Goal: Transaction & Acquisition: Purchase product/service

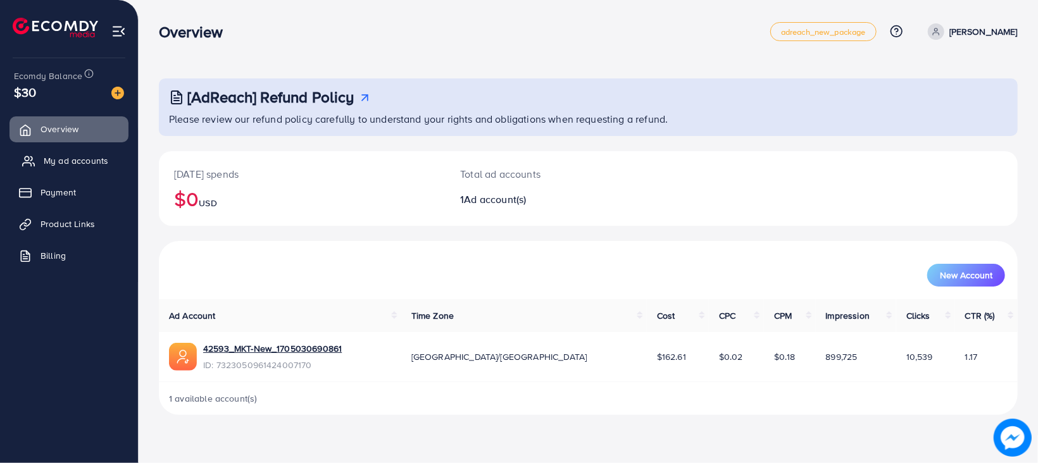
click at [75, 164] on span "My ad accounts" at bounding box center [76, 160] width 65 height 13
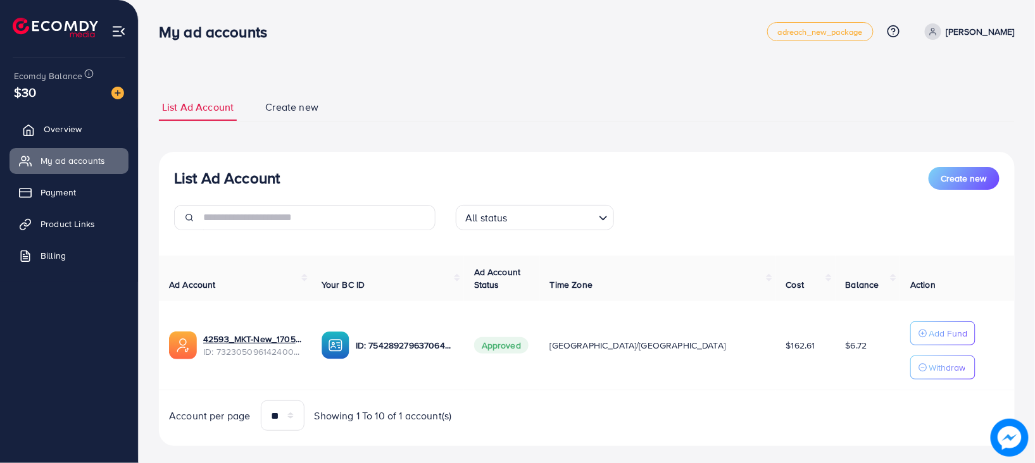
click at [28, 126] on icon at bounding box center [28, 130] width 13 height 13
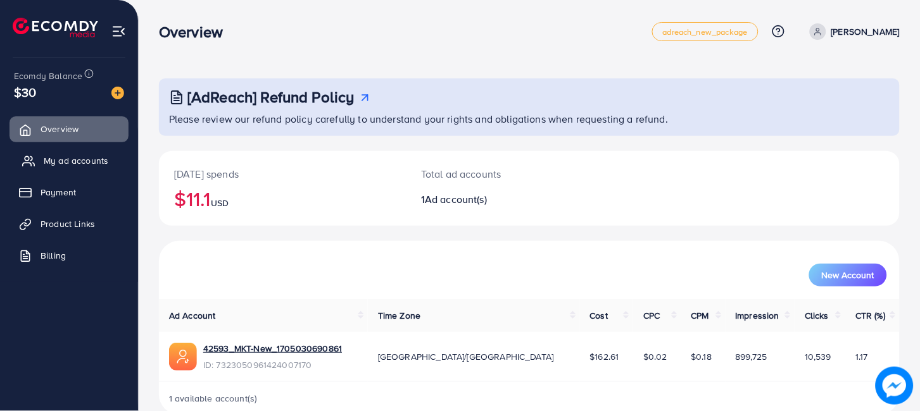
click at [63, 165] on span "My ad accounts" at bounding box center [76, 160] width 65 height 13
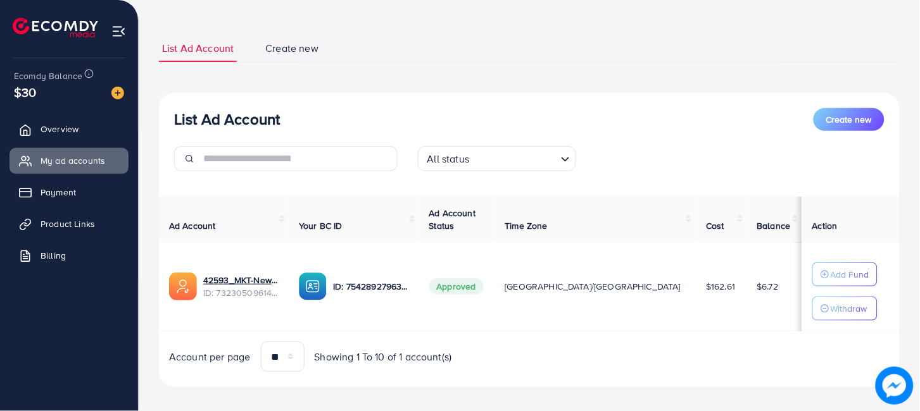
scroll to position [67, 0]
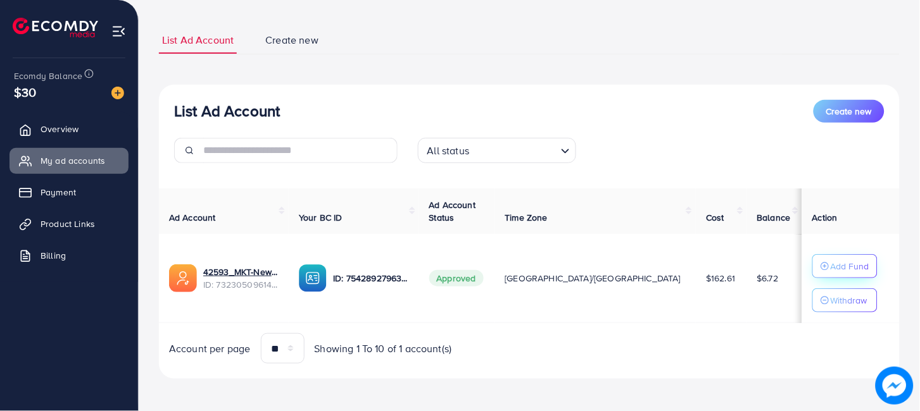
click at [830, 270] on p "Add Fund" at bounding box center [849, 266] width 39 height 15
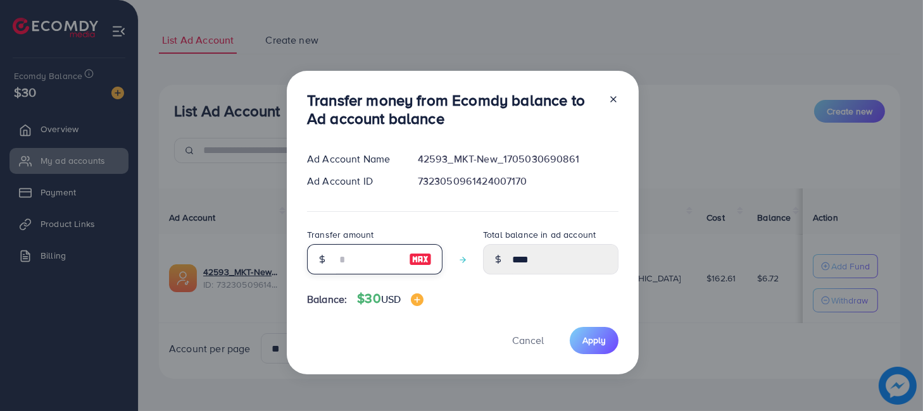
click at [382, 261] on input "number" at bounding box center [367, 259] width 63 height 30
type input "*"
type input "*****"
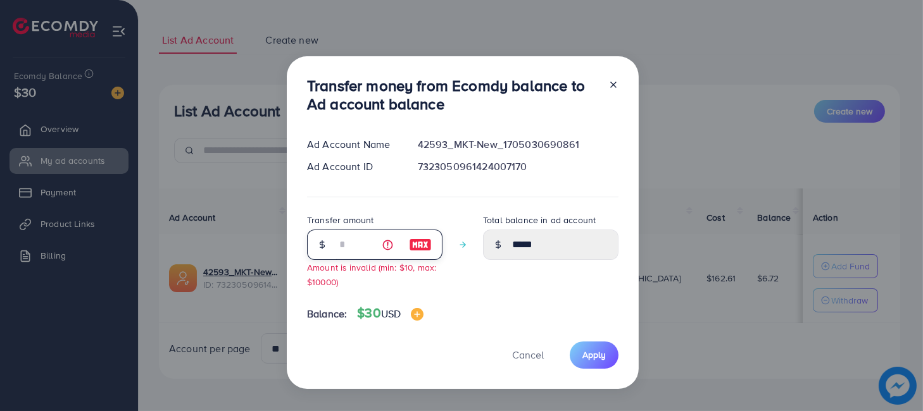
type input "****"
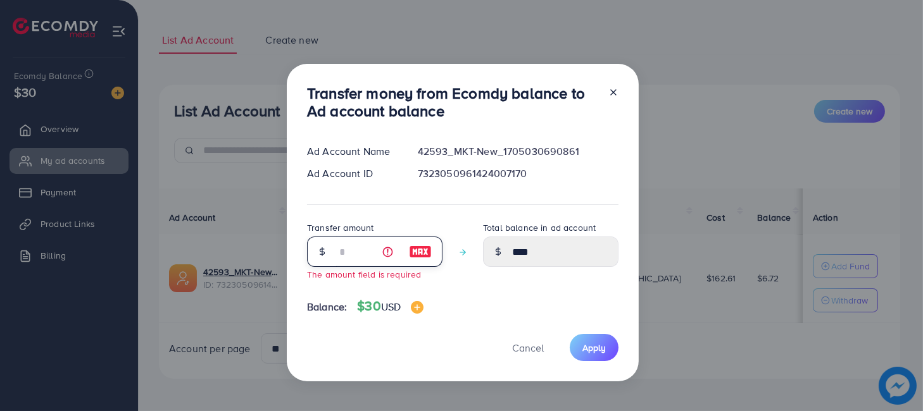
type input "*"
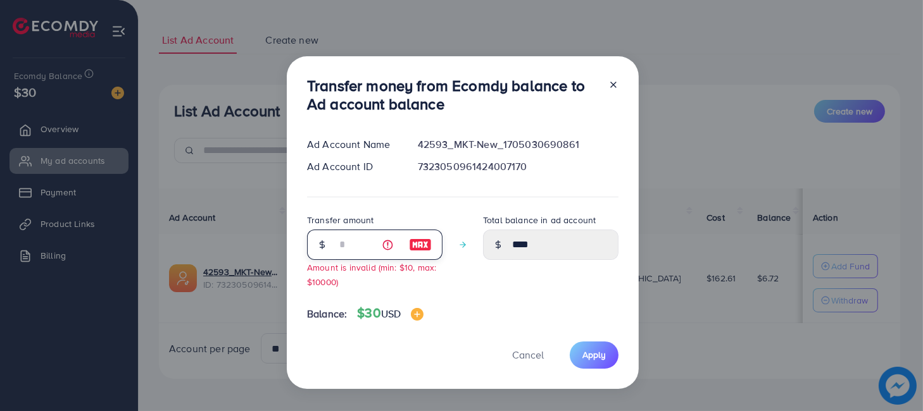
type input "****"
type input "**"
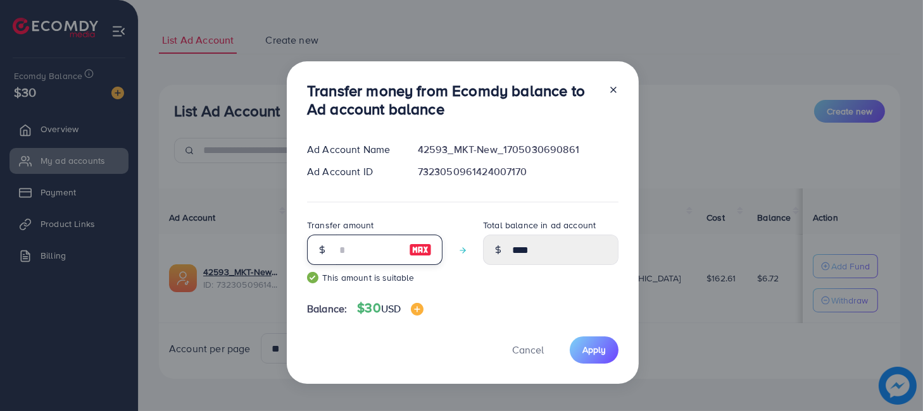
type input "*****"
type input "**"
click at [592, 352] on span "Apply" at bounding box center [593, 350] width 23 height 13
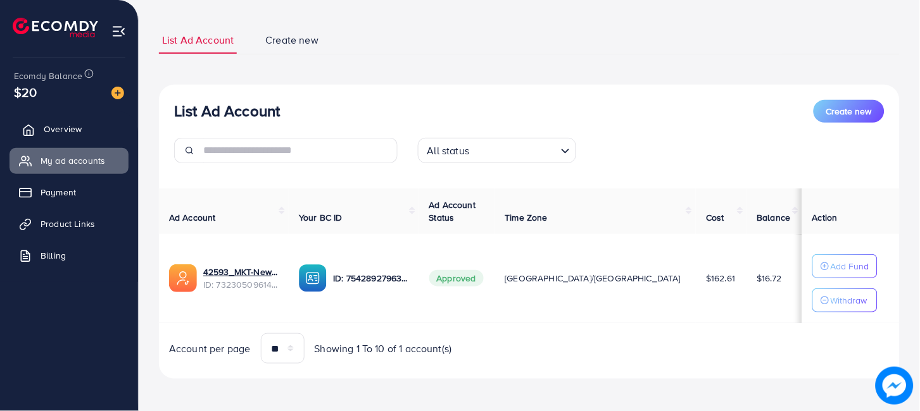
click at [58, 132] on span "Overview" at bounding box center [63, 129] width 38 height 13
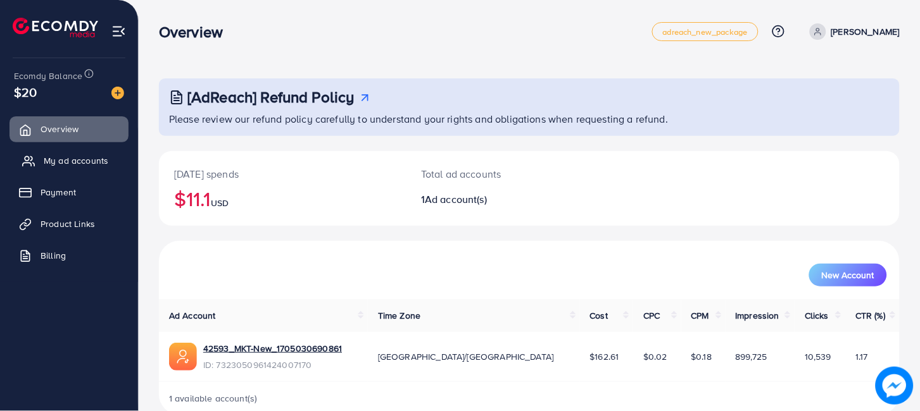
click at [99, 157] on span "My ad accounts" at bounding box center [76, 160] width 65 height 13
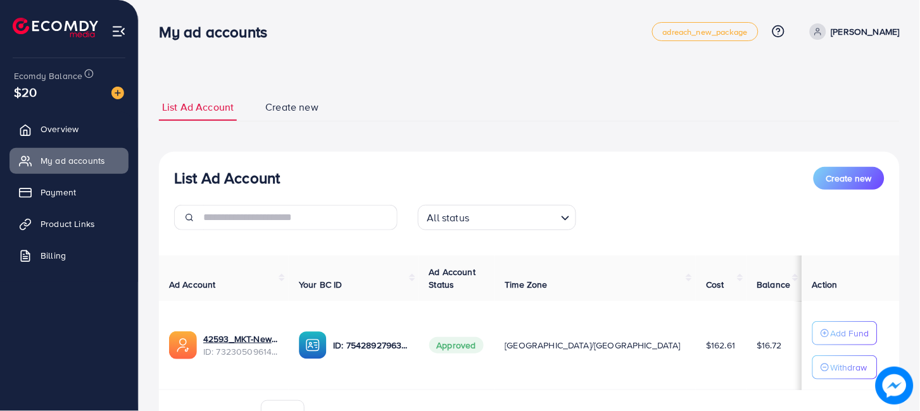
scroll to position [70, 0]
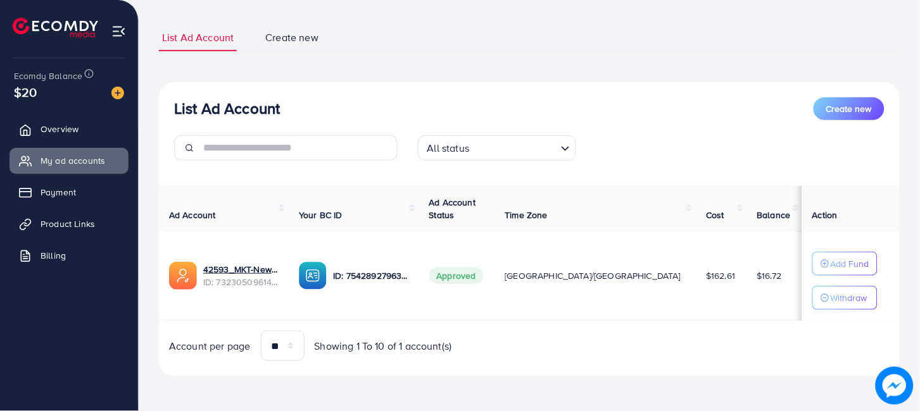
click at [113, 178] on ul "Overview My ad accounts Payment Product Links Billing" at bounding box center [69, 196] width 138 height 170
click at [73, 127] on span "Overview" at bounding box center [63, 129] width 38 height 13
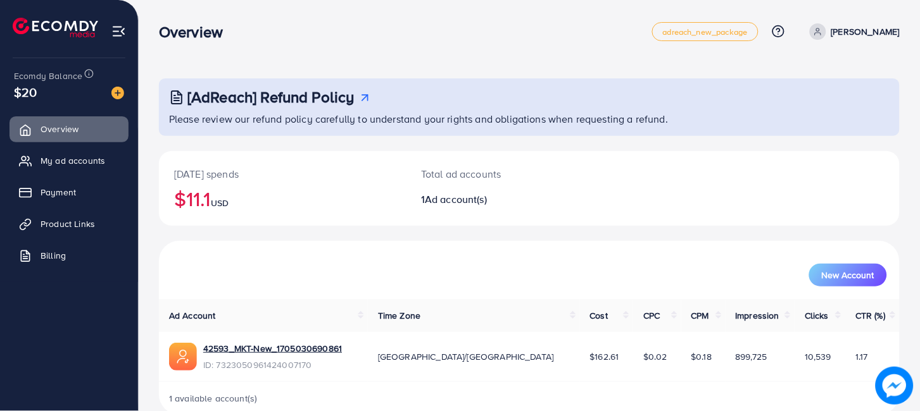
scroll to position [23, 0]
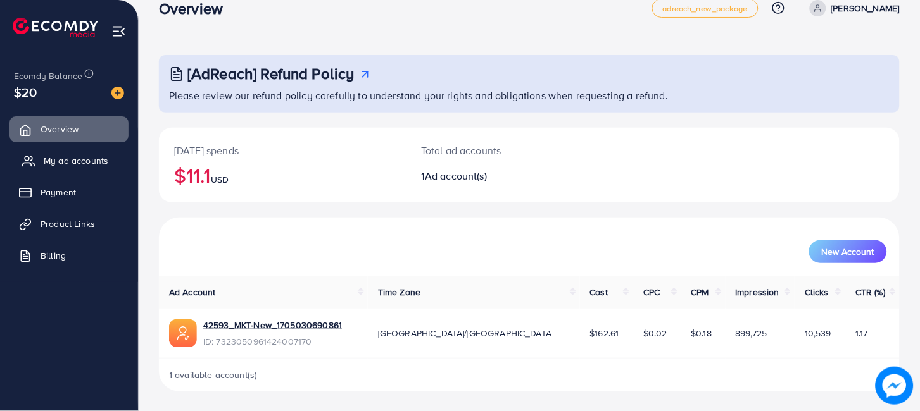
click at [97, 156] on span "My ad accounts" at bounding box center [76, 160] width 65 height 13
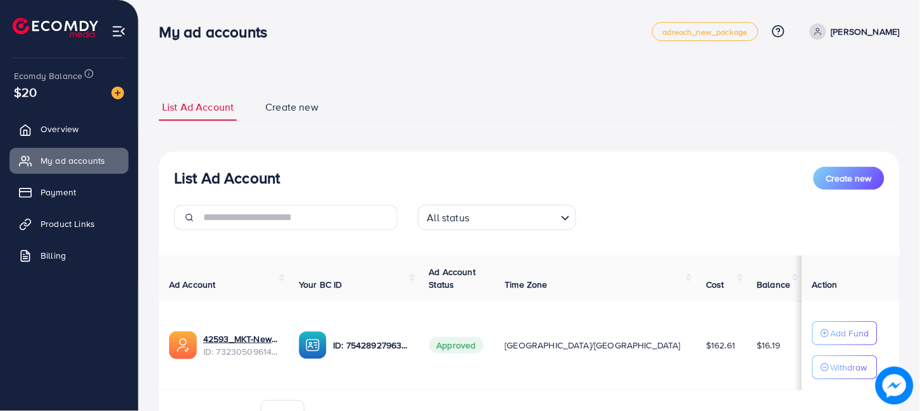
click at [195, 310] on td "42593_MKT-New_1705030690861 ID: 7323050961424007170" at bounding box center [224, 345] width 130 height 89
click at [258, 339] on link "42593_MKT-New_1705030690861" at bounding box center [240, 339] width 75 height 13
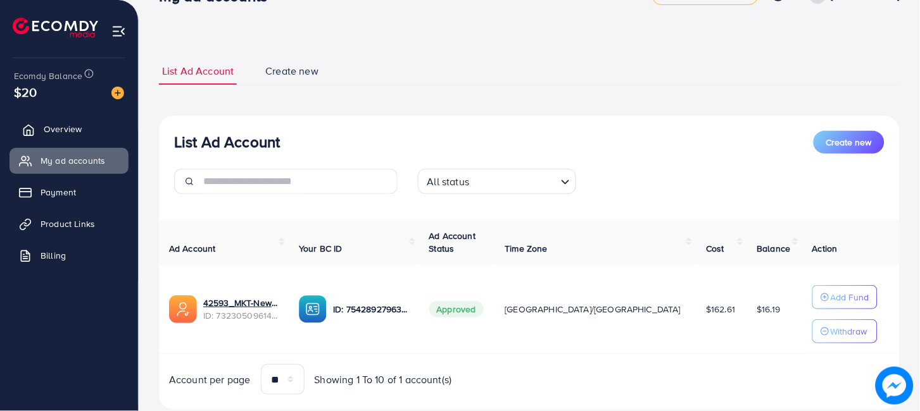
click at [57, 123] on span "Overview" at bounding box center [63, 129] width 38 height 13
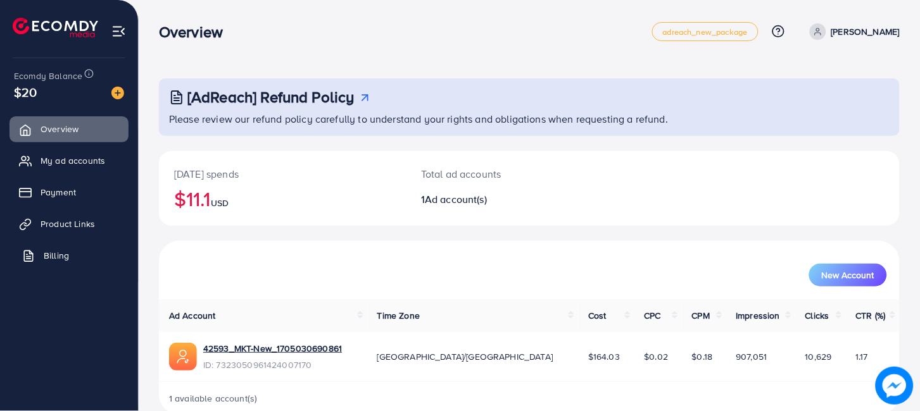
click at [77, 249] on link "Billing" at bounding box center [68, 255] width 119 height 25
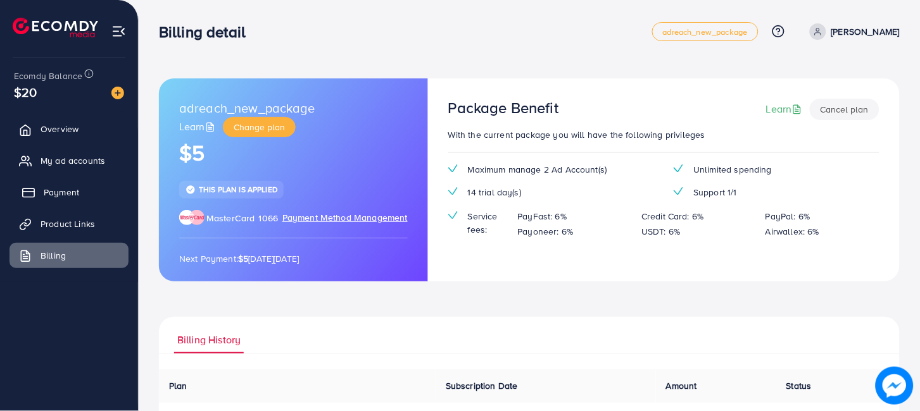
click at [66, 197] on span "Payment" at bounding box center [61, 192] width 35 height 13
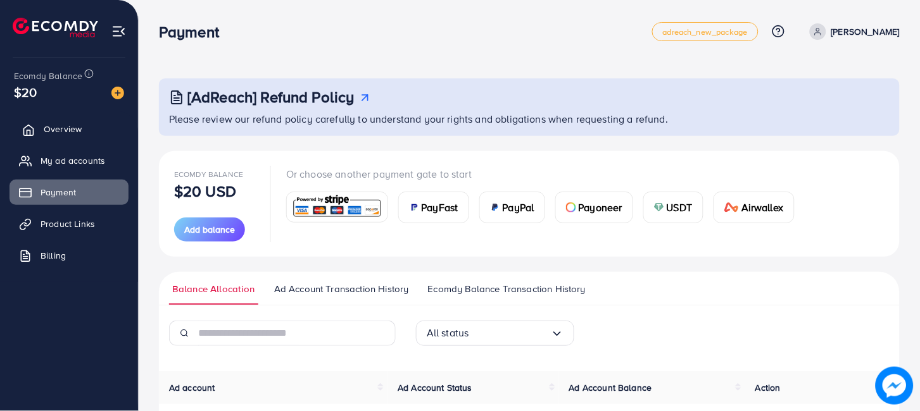
click at [72, 124] on span "Overview" at bounding box center [63, 129] width 38 height 13
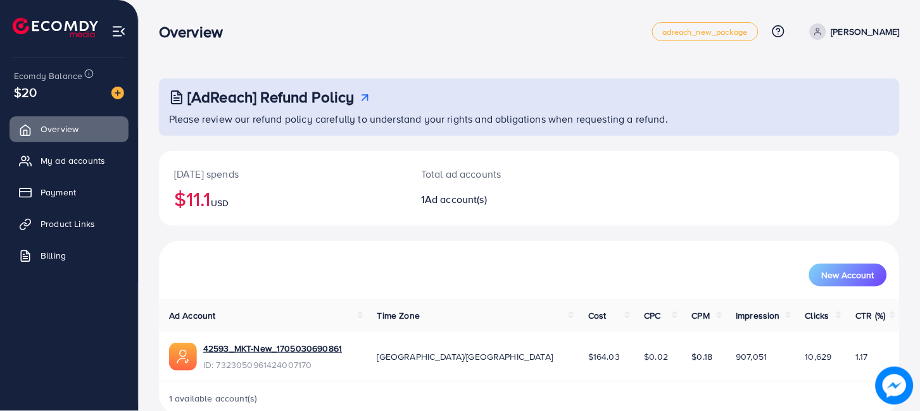
scroll to position [23, 0]
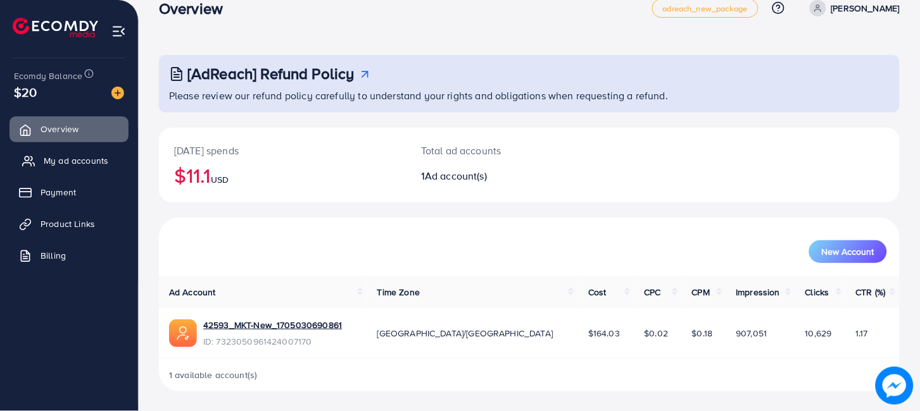
click at [73, 160] on span "My ad accounts" at bounding box center [76, 160] width 65 height 13
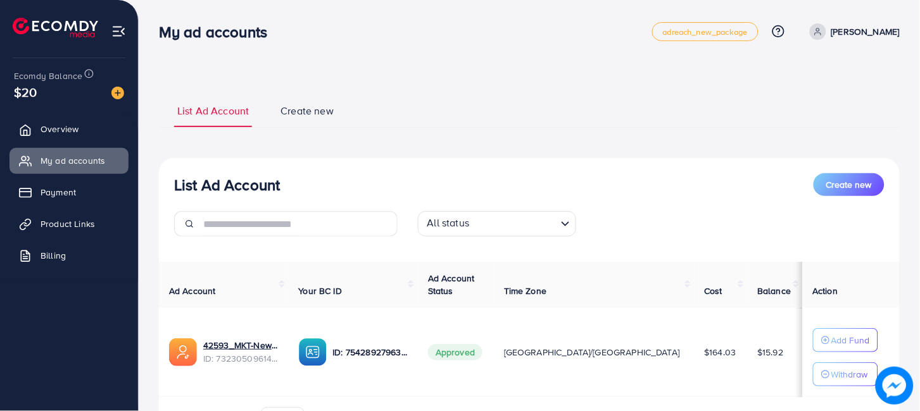
scroll to position [77, 0]
